Goal: Task Accomplishment & Management: Manage account settings

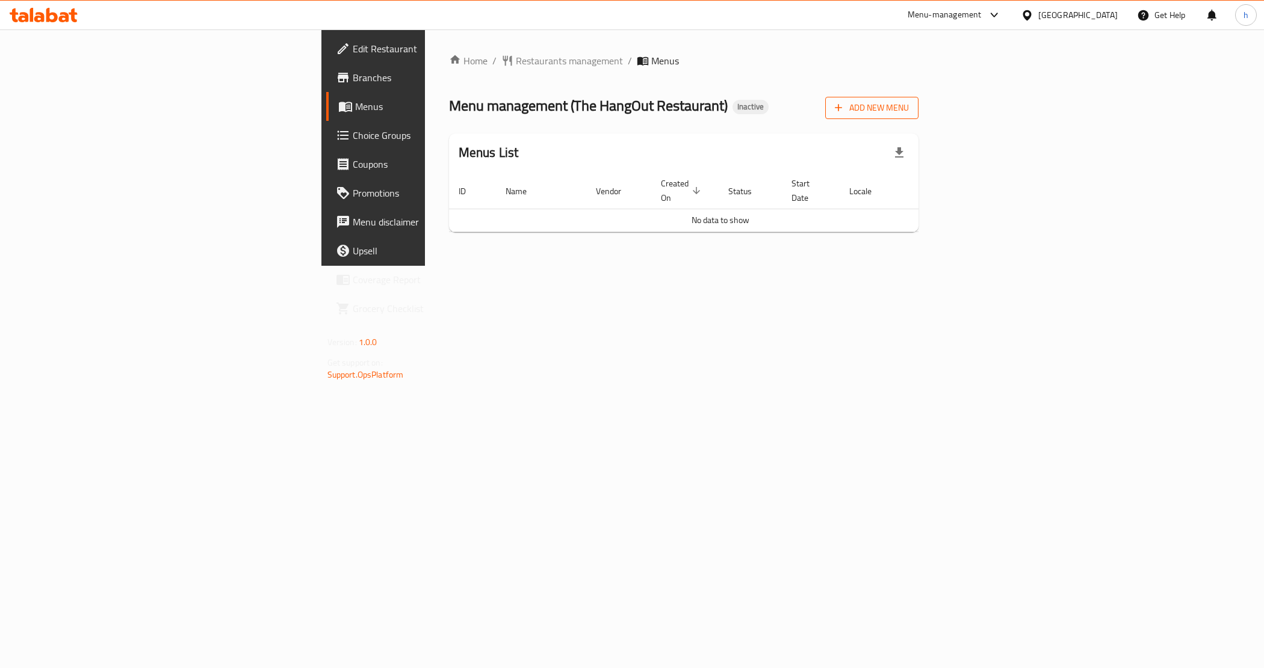
click at [844, 103] on icon "button" at bounding box center [838, 108] width 12 height 12
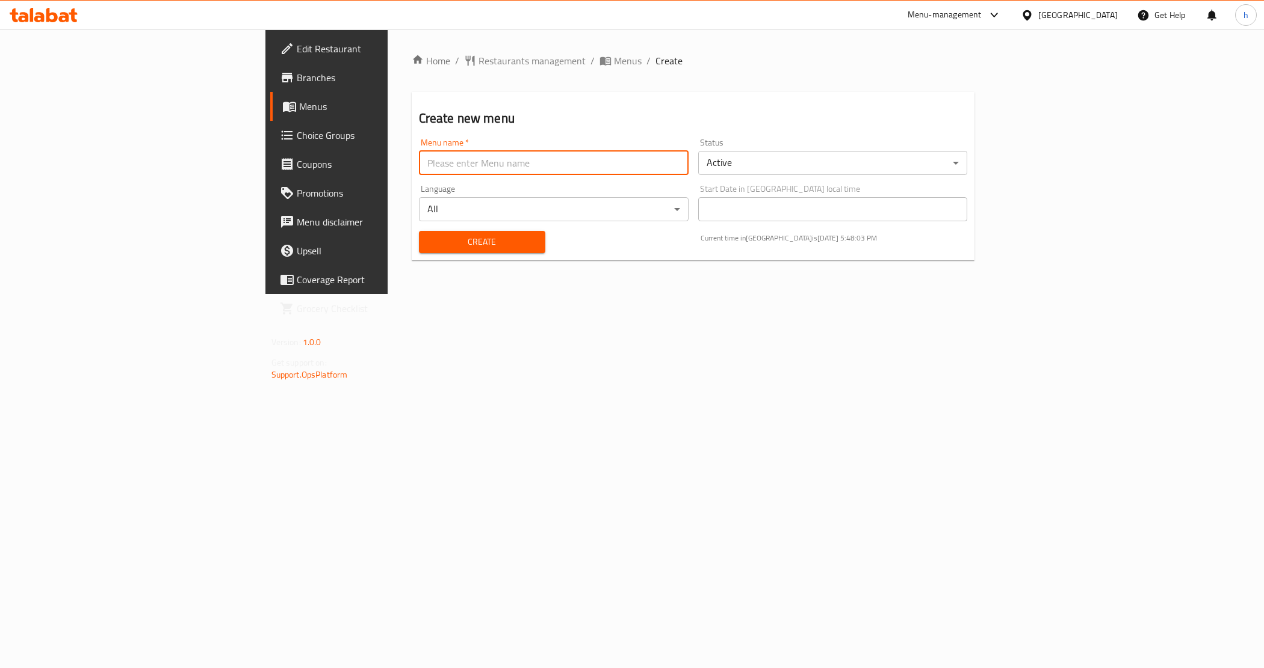
click at [518, 156] on input "text" at bounding box center [554, 163] width 270 height 24
type input "[PERSON_NAME] [DATE]"
click at [428, 241] on span "Create" at bounding box center [481, 242] width 107 height 15
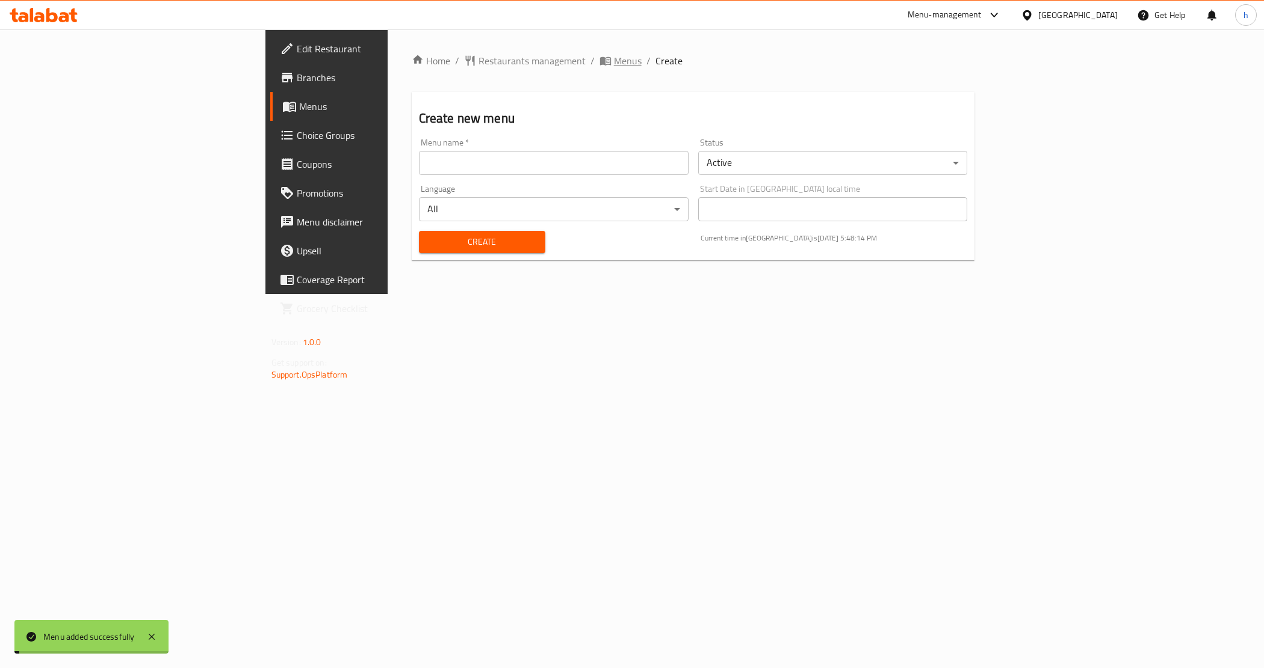
click at [440, 67] on div "Home / Restaurants management / Menus / Create Create new menu Menu name   * Me…" at bounding box center [693, 162] width 563 height 217
click at [523, 120] on h2 "Create new menu" at bounding box center [693, 119] width 549 height 18
click at [599, 58] on span "breadcrumb" at bounding box center [606, 61] width 14 height 12
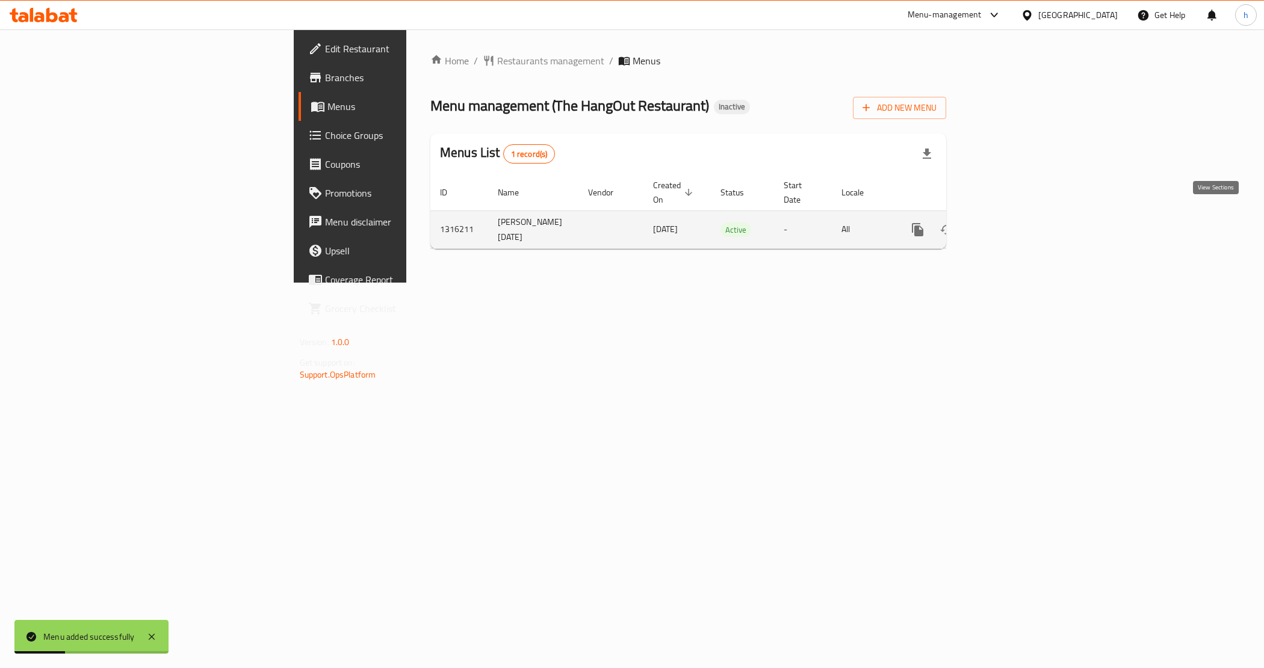
click at [1011, 223] on icon "enhanced table" at bounding box center [1004, 230] width 14 height 14
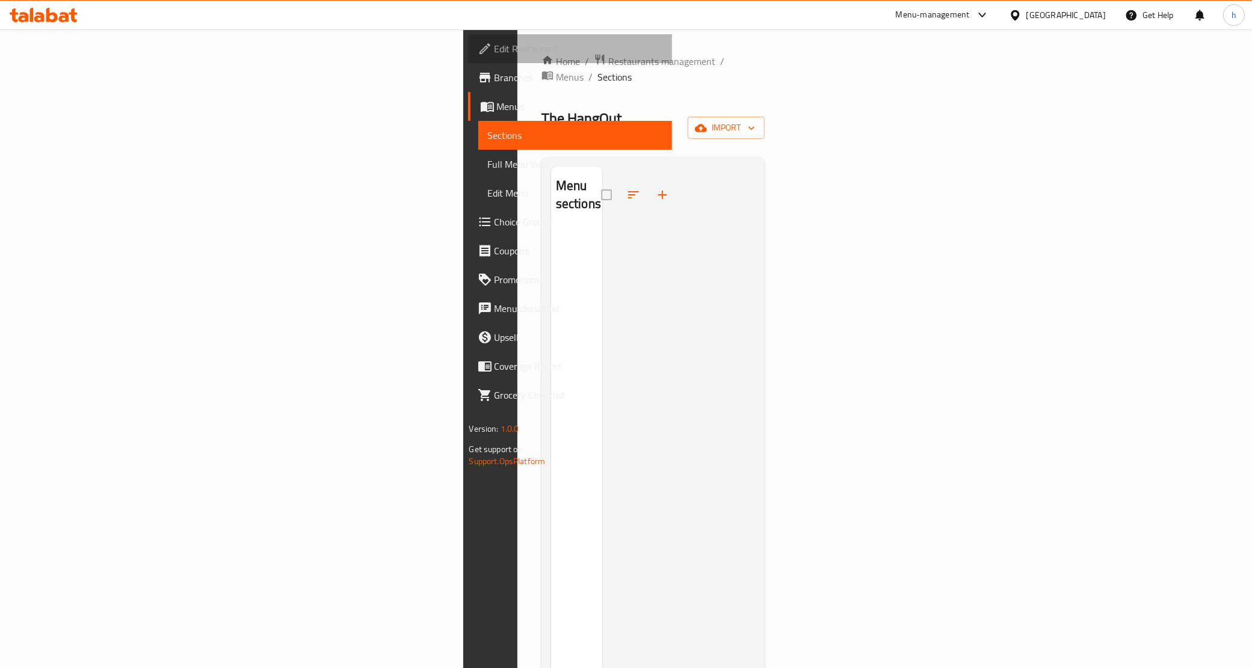
click at [495, 52] on span "Edit Restaurant" at bounding box center [579, 49] width 168 height 14
